Goal: Information Seeking & Learning: Learn about a topic

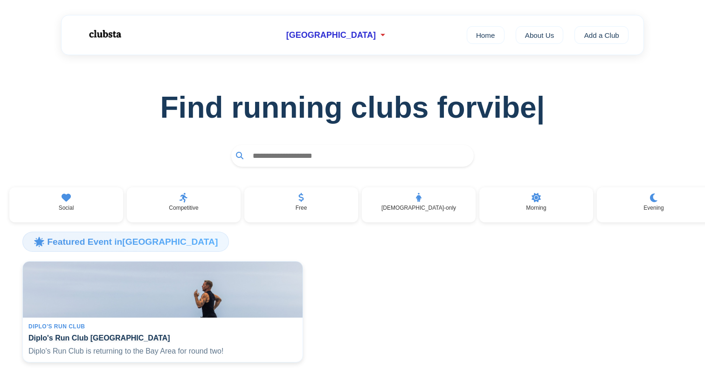
click at [313, 158] on input "text" at bounding box center [358, 155] width 221 height 17
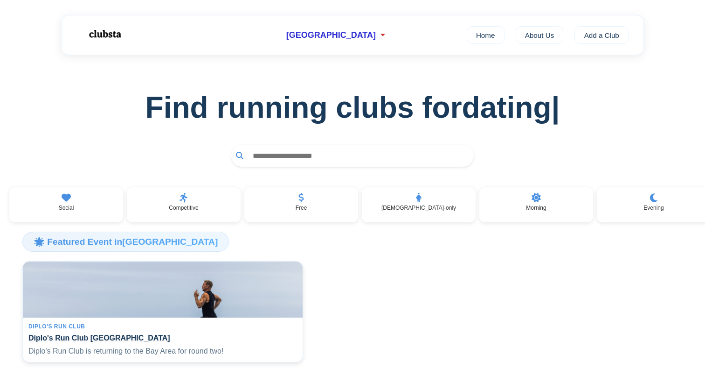
type input "*"
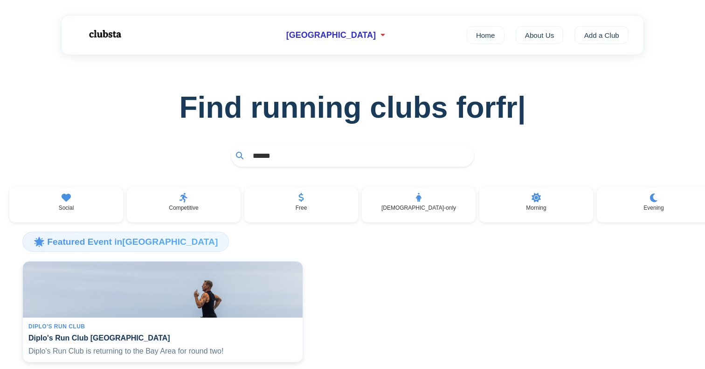
type input "*******"
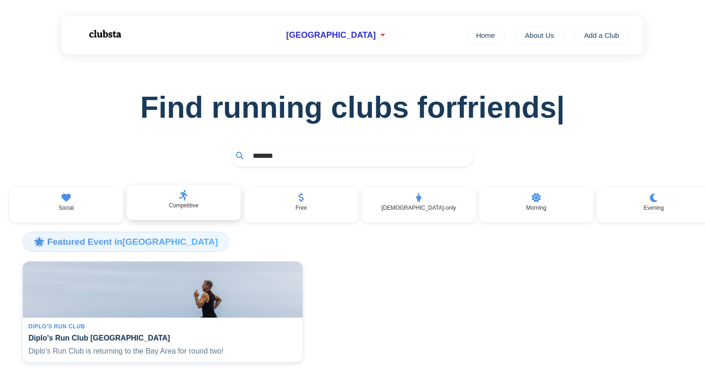
click at [160, 203] on div "Competitive" at bounding box center [184, 202] width 114 height 35
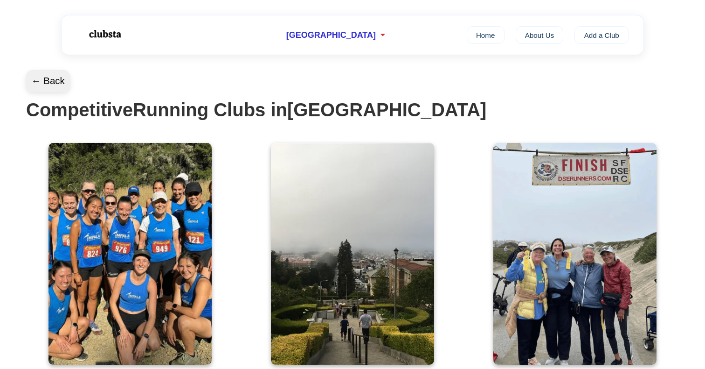
click at [56, 78] on button "← Back" at bounding box center [48, 81] width 45 height 22
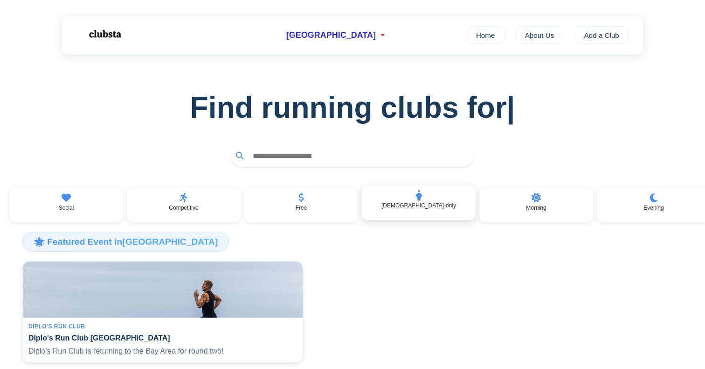
click at [459, 217] on div "[DEMOGRAPHIC_DATA]-only" at bounding box center [419, 202] width 114 height 35
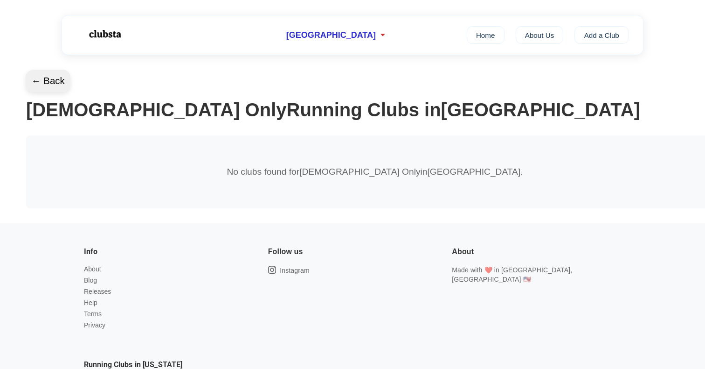
click at [38, 77] on button "← Back" at bounding box center [48, 81] width 45 height 22
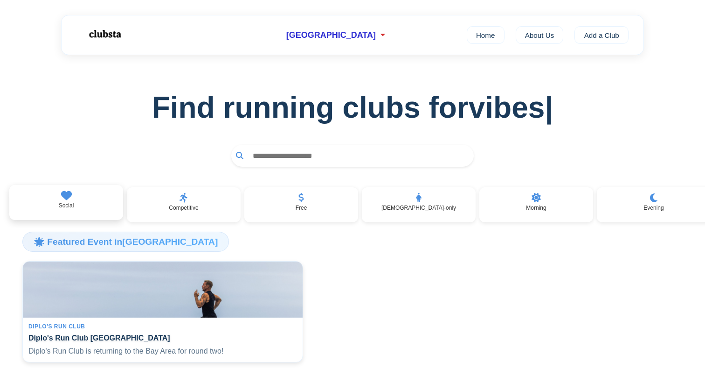
click at [90, 203] on div "Social" at bounding box center [66, 202] width 114 height 35
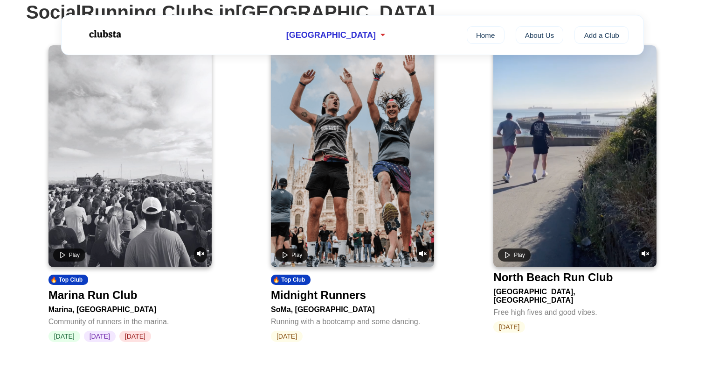
scroll to position [98, 0]
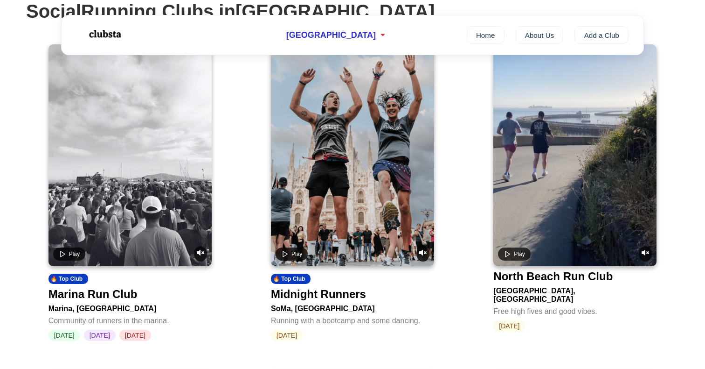
click at [332, 195] on video at bounding box center [352, 155] width 163 height 222
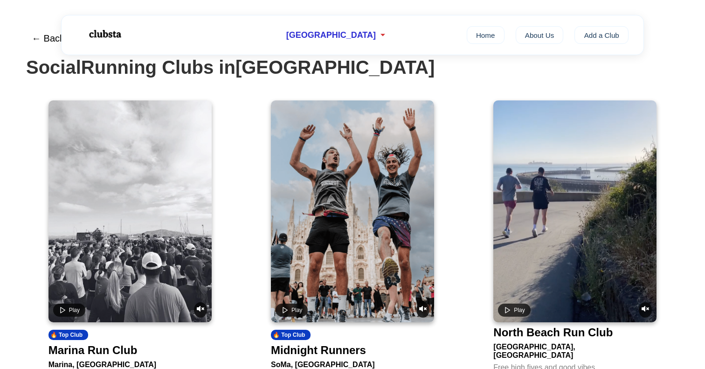
scroll to position [42, 0]
click at [293, 312] on span "Play" at bounding box center [297, 310] width 11 height 7
click at [424, 309] on icon "Unmute video" at bounding box center [422, 308] width 7 height 7
click at [351, 187] on video at bounding box center [352, 212] width 163 height 222
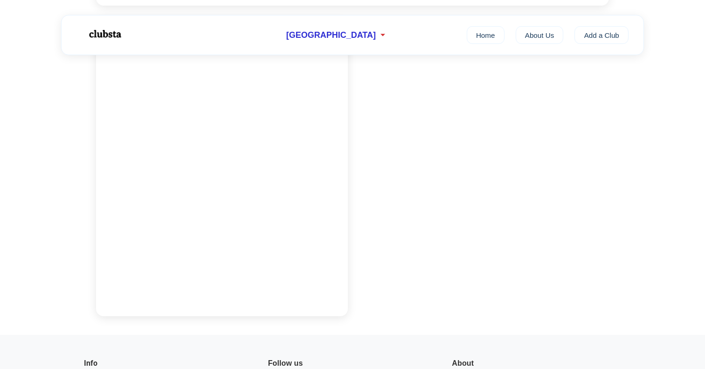
scroll to position [644, 0]
